Goal: Task Accomplishment & Management: Complete application form

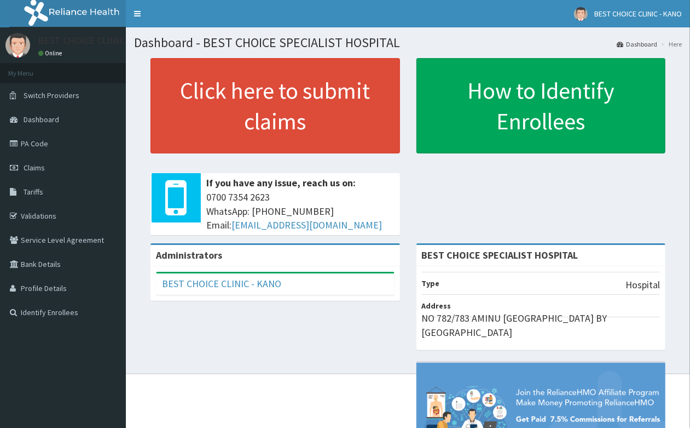
click at [34, 174] on link "Claims" at bounding box center [63, 167] width 126 height 24
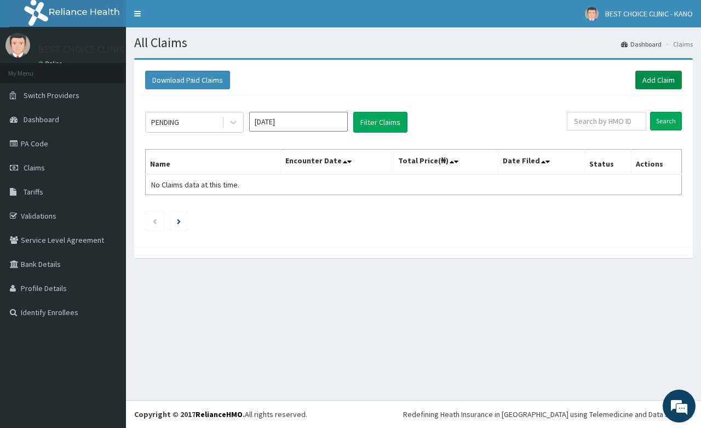
click at [654, 85] on link "Add Claim" at bounding box center [658, 80] width 47 height 19
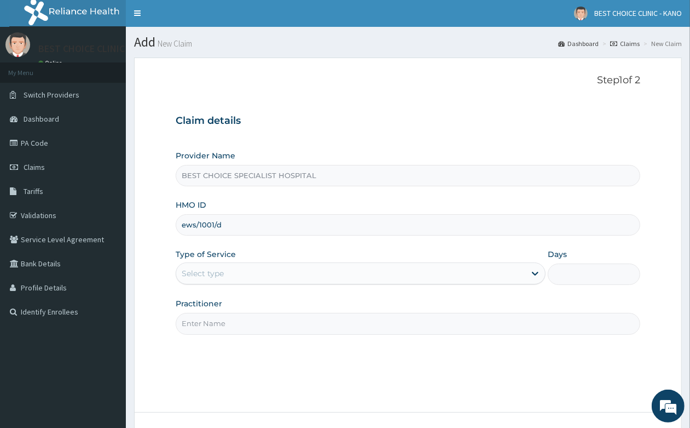
scroll to position [83, 0]
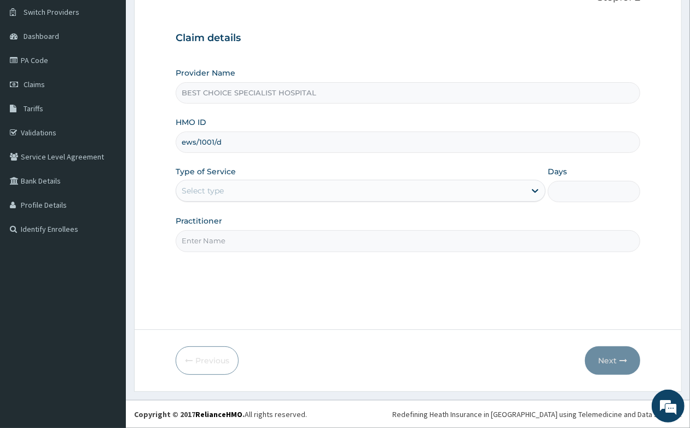
type input "ews/1001/d"
click at [218, 193] on div "Select type" at bounding box center [203, 190] width 42 height 11
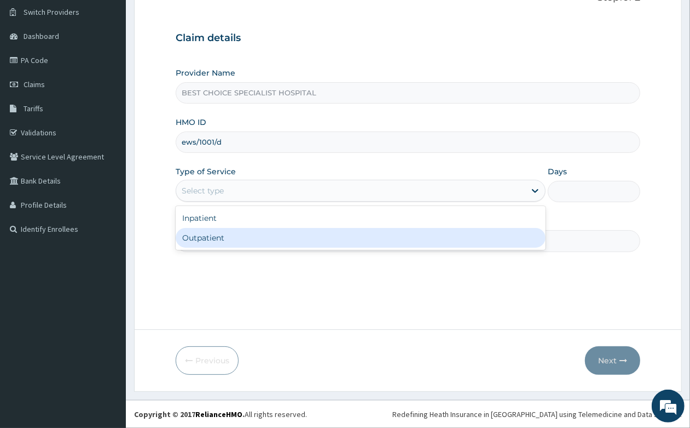
click at [220, 250] on input "Practitioner" at bounding box center [408, 240] width 465 height 21
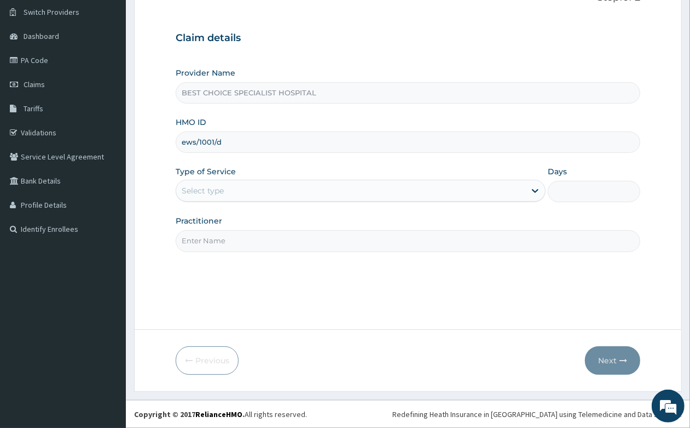
click at [224, 238] on input "Practitioner" at bounding box center [408, 240] width 465 height 21
click at [234, 193] on div "Select type" at bounding box center [350, 191] width 349 height 18
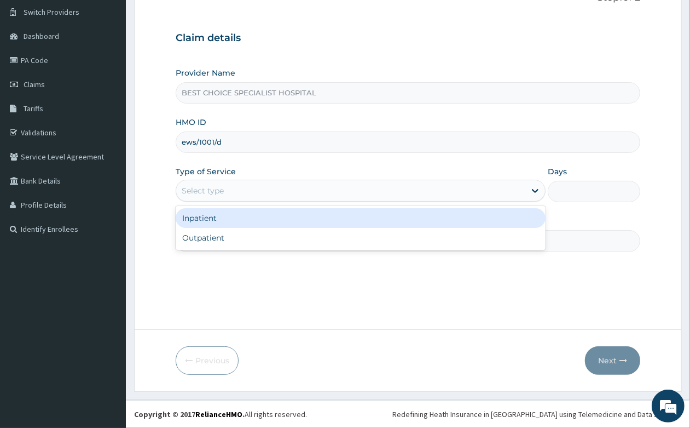
scroll to position [0, 0]
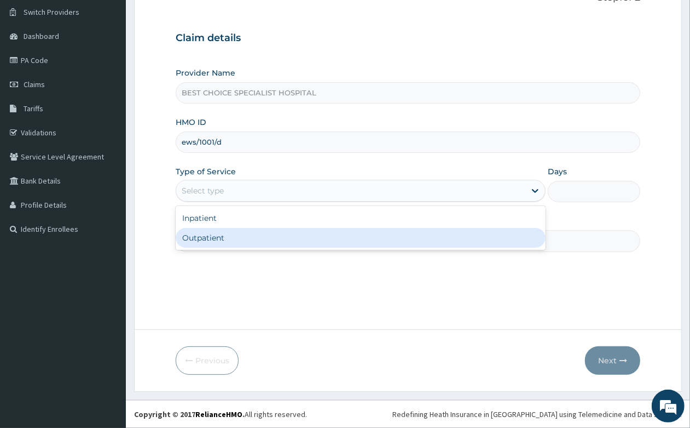
click at [230, 247] on div "Outpatient" at bounding box center [361, 238] width 370 height 20
type input "1"
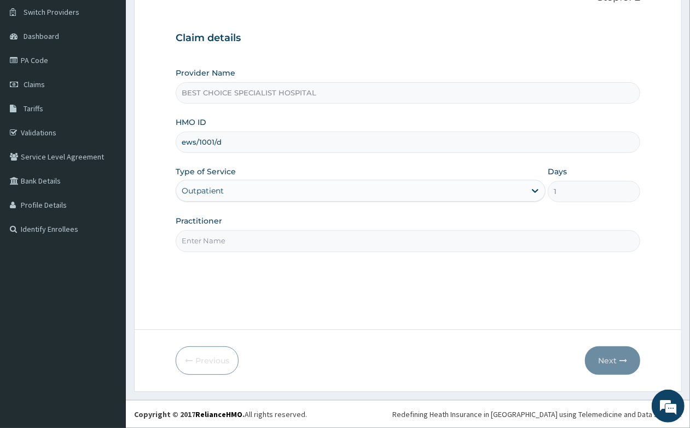
click at [230, 247] on input "Practitioner" at bounding box center [408, 240] width 465 height 21
type input "Dr. Yusuf"
click at [614, 355] on button "Next" at bounding box center [612, 360] width 55 height 28
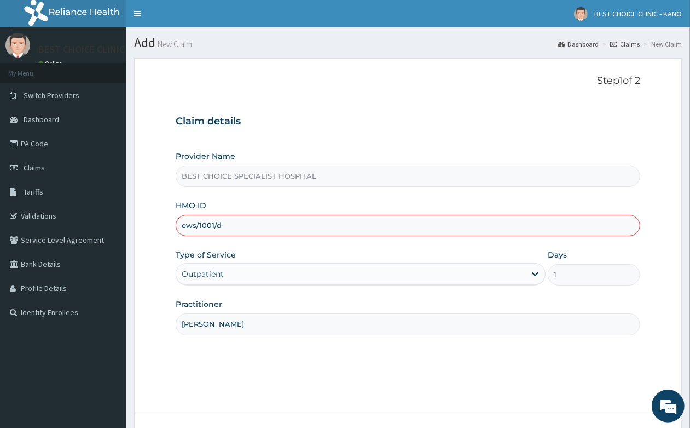
click at [200, 223] on input "ews/1001/d" at bounding box center [408, 225] width 465 height 21
click at [208, 226] on input "ews/1001/d" at bounding box center [408, 225] width 465 height 21
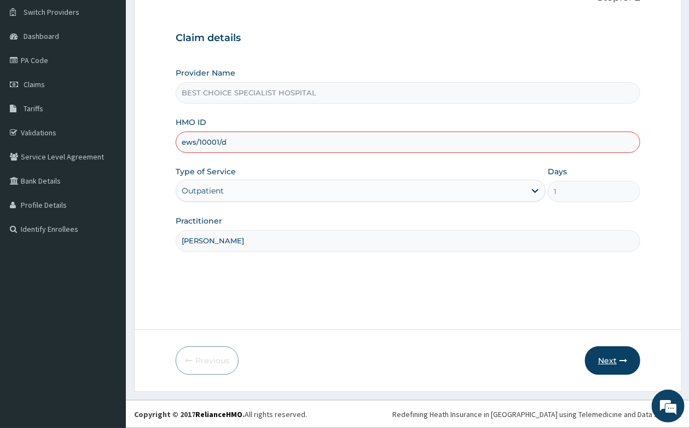
type input "ews/10001/d"
click at [606, 359] on button "Next" at bounding box center [612, 360] width 55 height 28
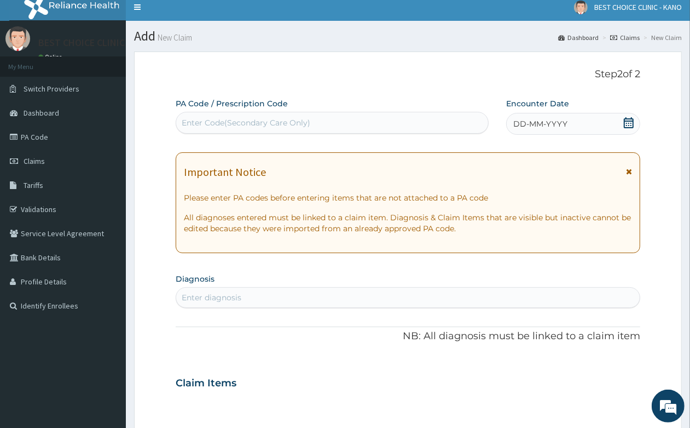
scroll to position [0, 0]
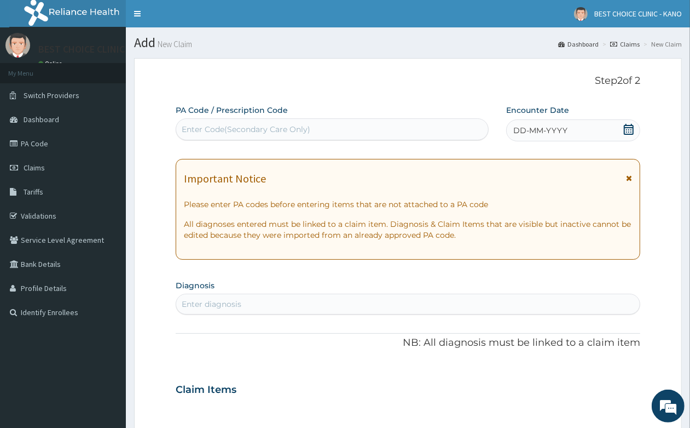
click at [535, 128] on span "DD-MM-YYYY" at bounding box center [541, 130] width 54 height 11
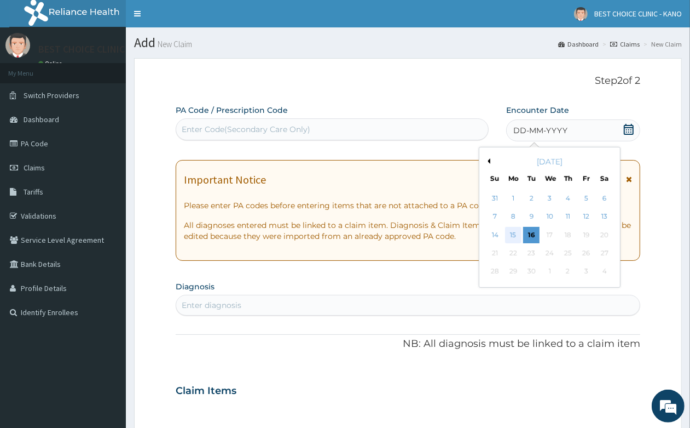
click at [509, 230] on div "15" at bounding box center [513, 235] width 16 height 16
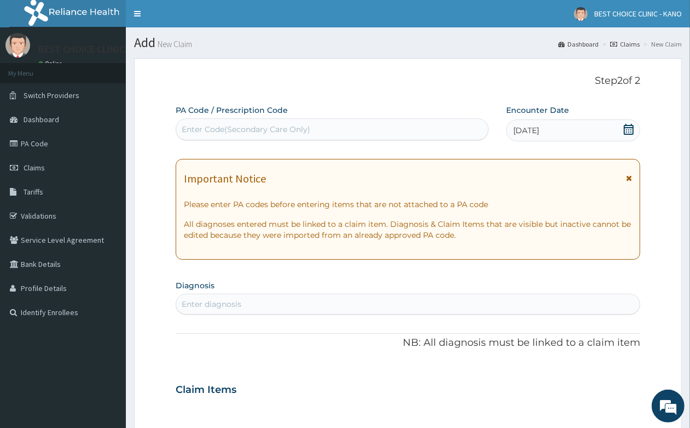
click at [628, 174] on icon at bounding box center [629, 178] width 6 height 8
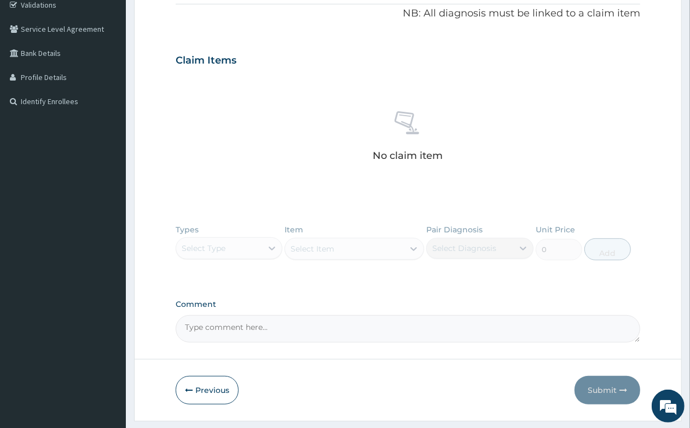
scroll to position [241, 0]
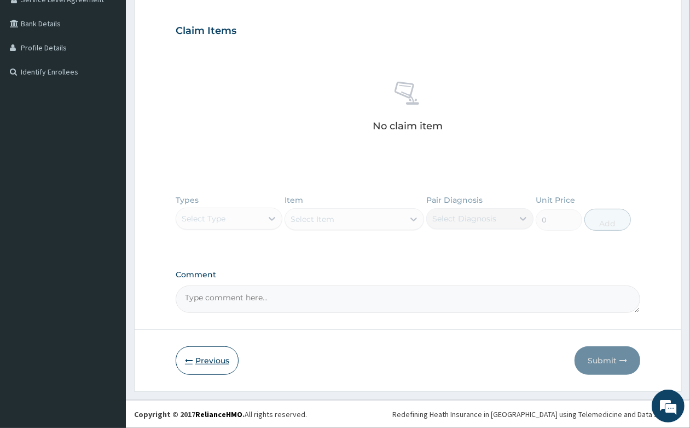
click at [226, 362] on button "Previous" at bounding box center [207, 360] width 63 height 28
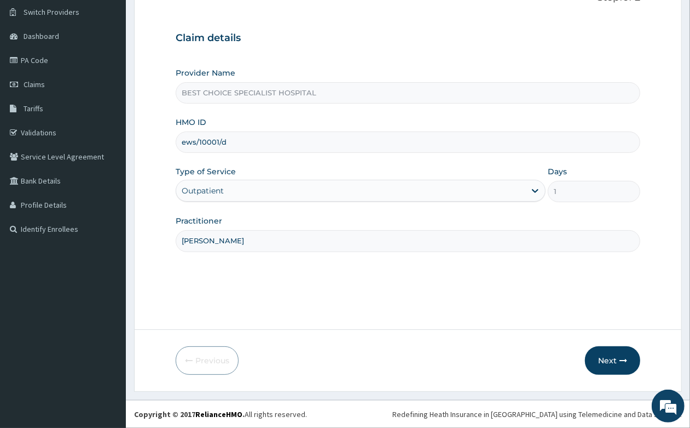
scroll to position [83, 0]
click at [244, 145] on input "ews/10001/d" at bounding box center [408, 141] width 465 height 21
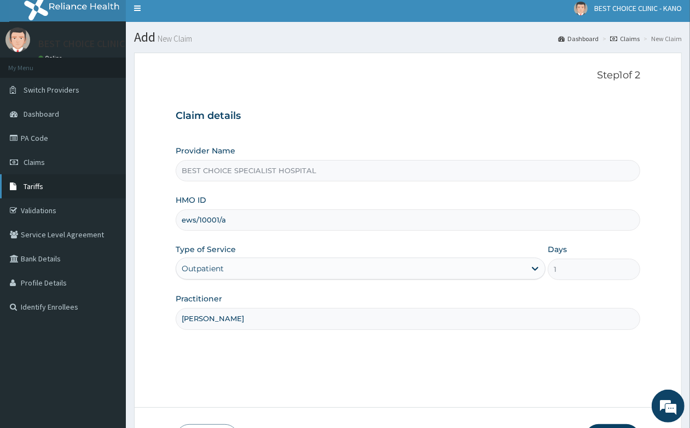
scroll to position [0, 0]
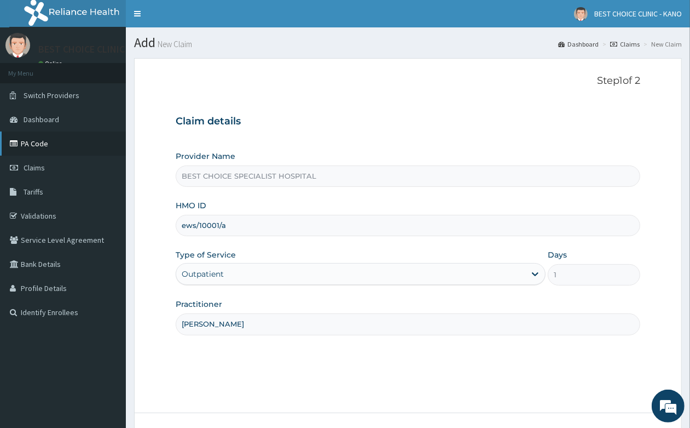
type input "ews/10001/a"
click at [29, 140] on link "PA Code" at bounding box center [63, 143] width 126 height 24
